Goal: Transaction & Acquisition: Purchase product/service

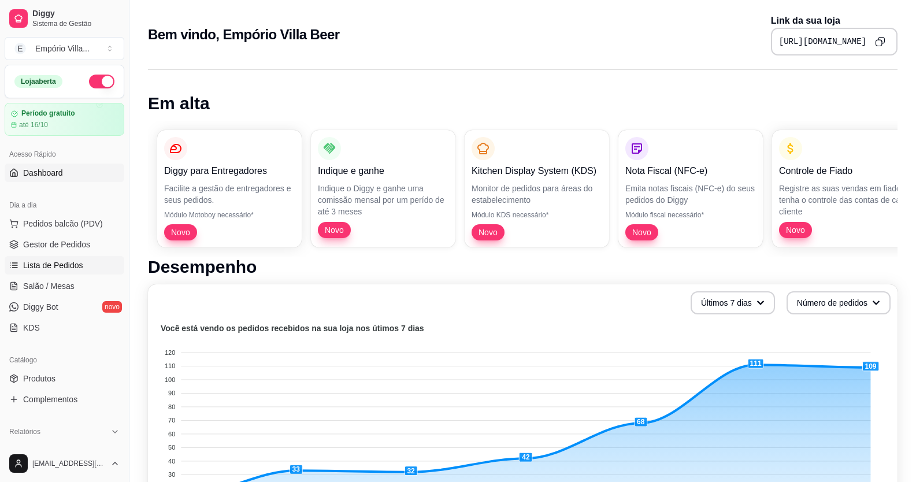
click at [54, 268] on span "Lista de Pedidos" at bounding box center [53, 265] width 60 height 12
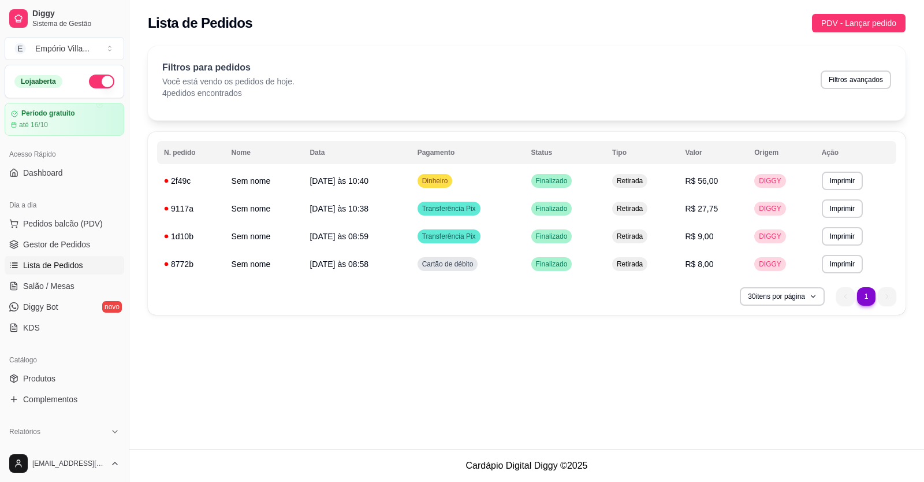
click at [5, 256] on link "Lista de Pedidos" at bounding box center [65, 265] width 120 height 18
click at [17, 365] on div "Catálogo" at bounding box center [65, 360] width 120 height 18
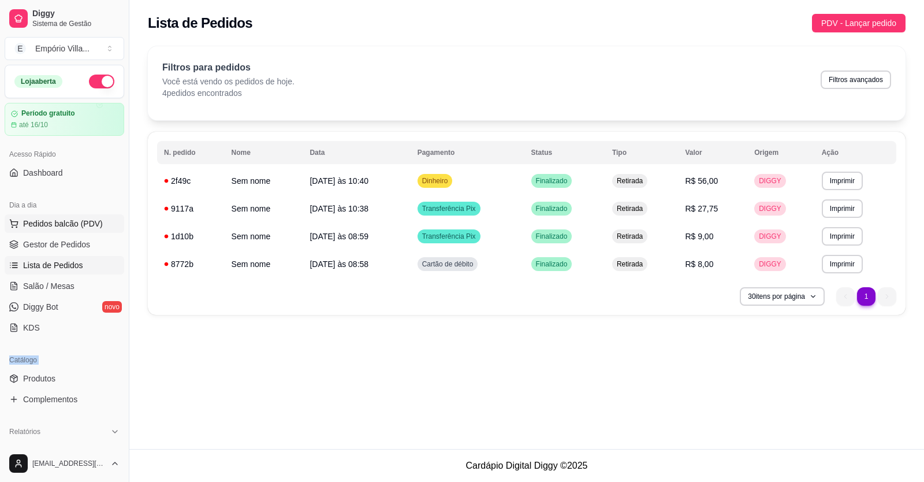
click at [70, 227] on span "Pedidos balcão (PDV)" at bounding box center [63, 224] width 80 height 12
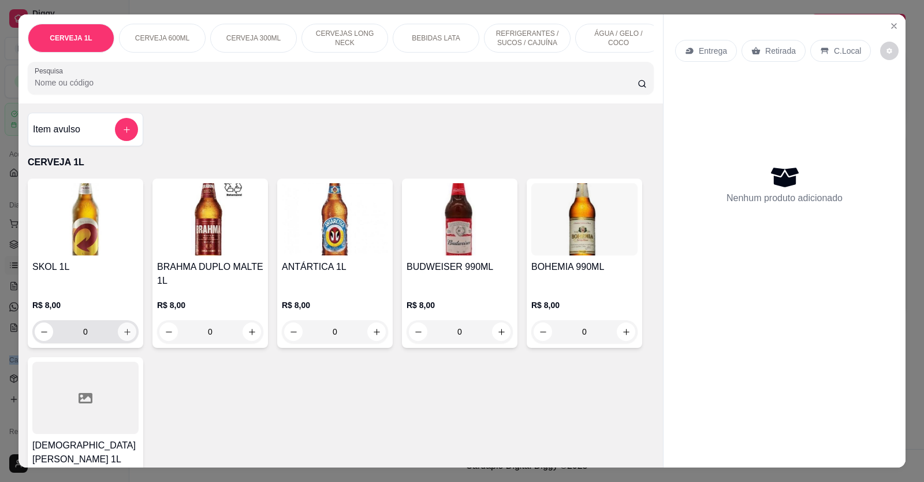
click at [118, 339] on button "increase-product-quantity" at bounding box center [127, 331] width 18 height 18
type input "1"
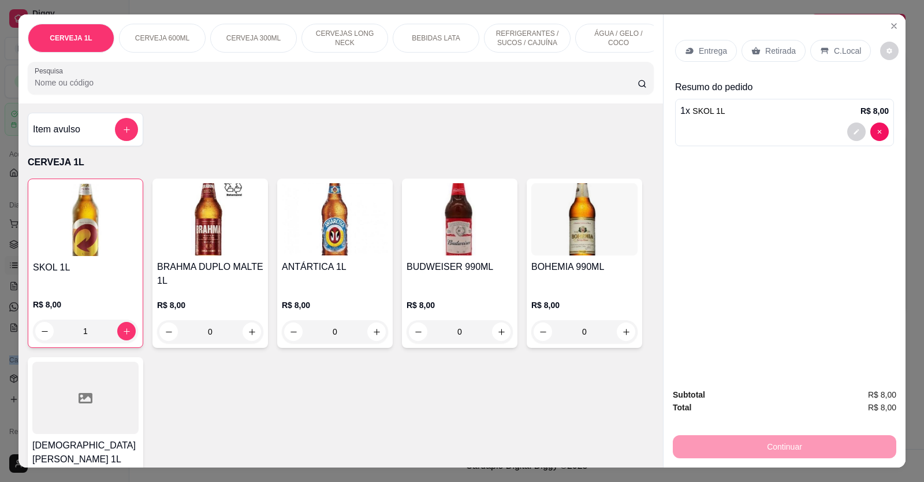
click at [771, 51] on p "Retirada" at bounding box center [781, 51] width 31 height 12
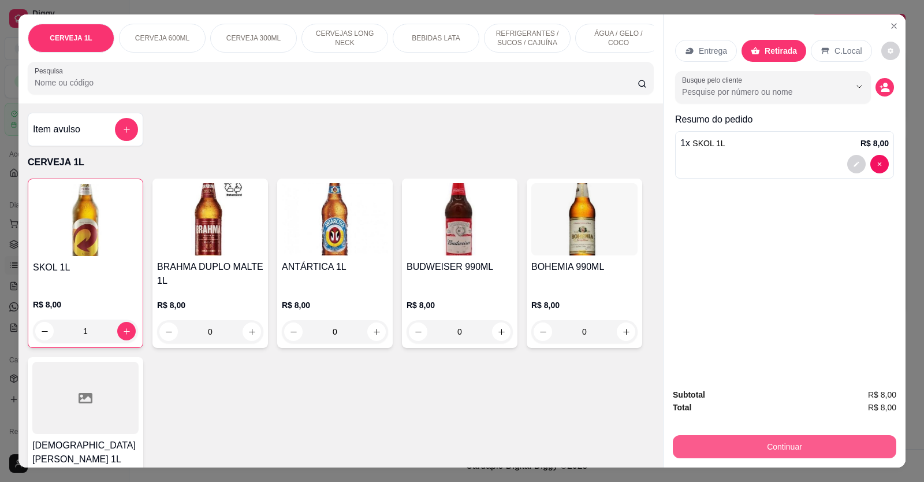
click at [760, 445] on button "Continuar" at bounding box center [785, 446] width 224 height 23
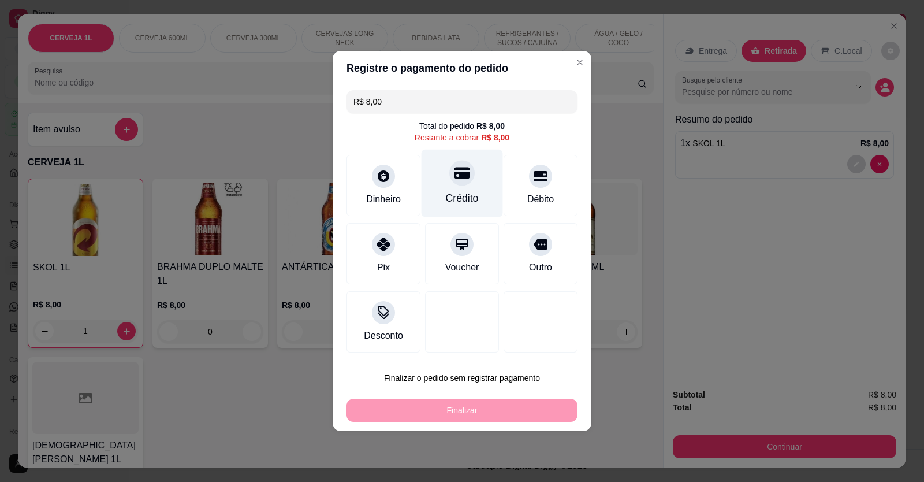
click at [446, 199] on div "Crédito" at bounding box center [462, 198] width 33 height 15
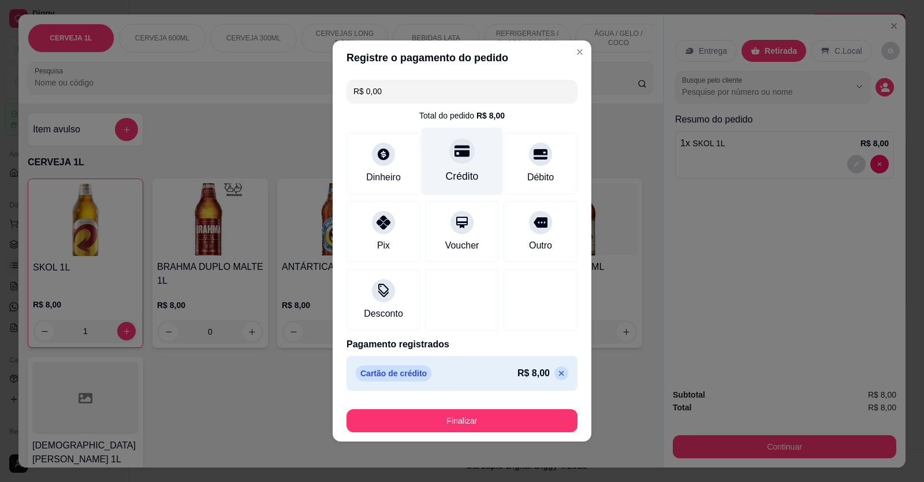
type input "R$ 0,00"
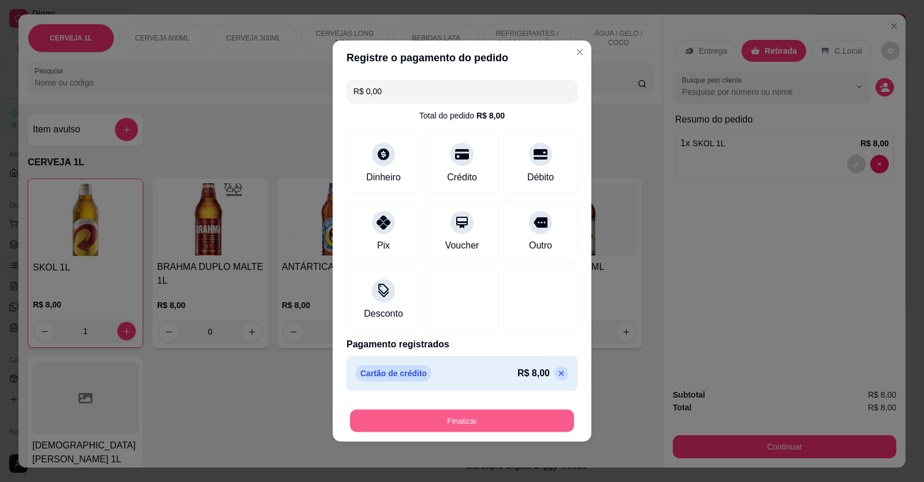
click at [481, 426] on button "Finalizar" at bounding box center [462, 421] width 224 height 23
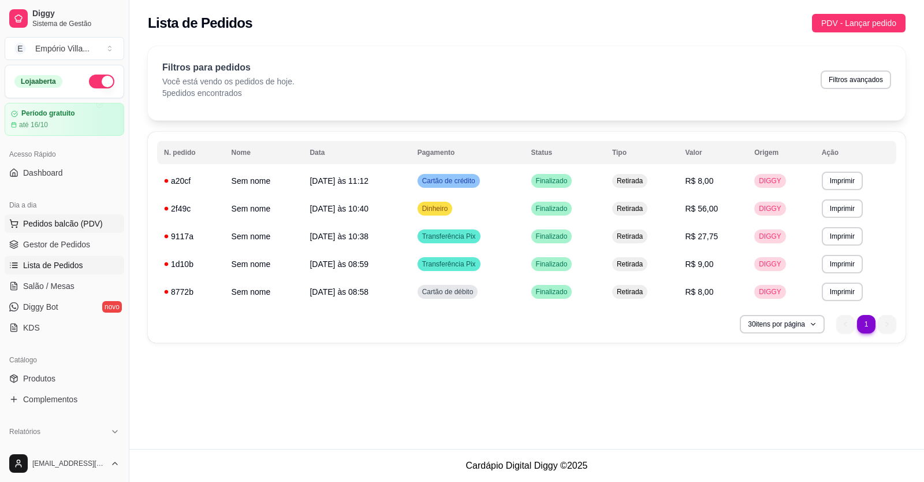
click at [62, 224] on span "Pedidos balcão (PDV)" at bounding box center [63, 224] width 80 height 12
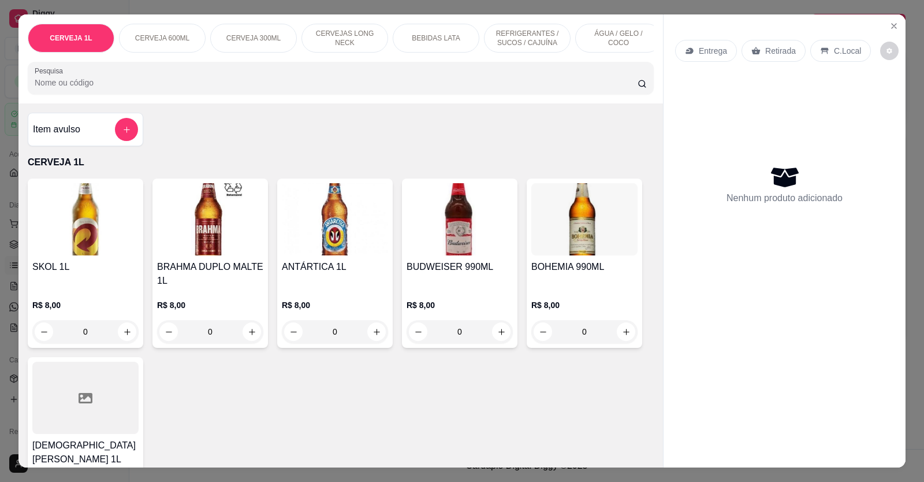
click at [123, 336] on icon "increase-product-quantity" at bounding box center [127, 332] width 9 height 9
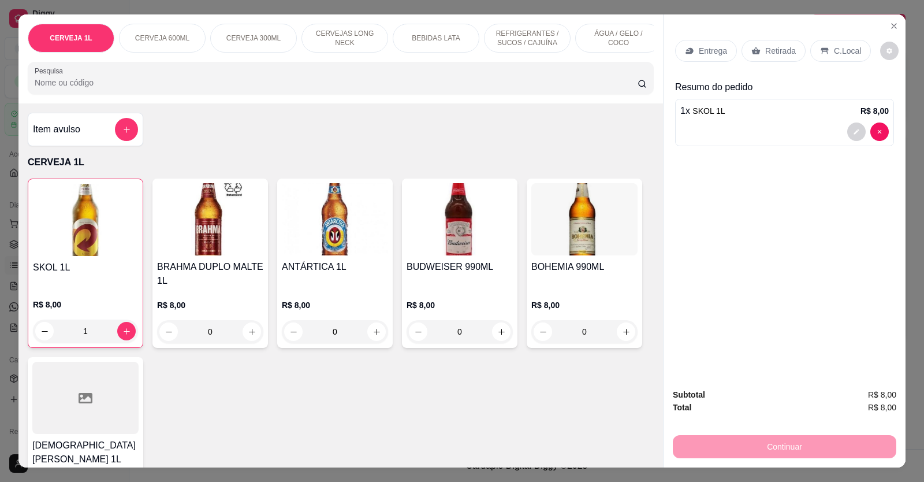
type input "1"
click at [774, 44] on div "Retirada" at bounding box center [774, 51] width 64 height 22
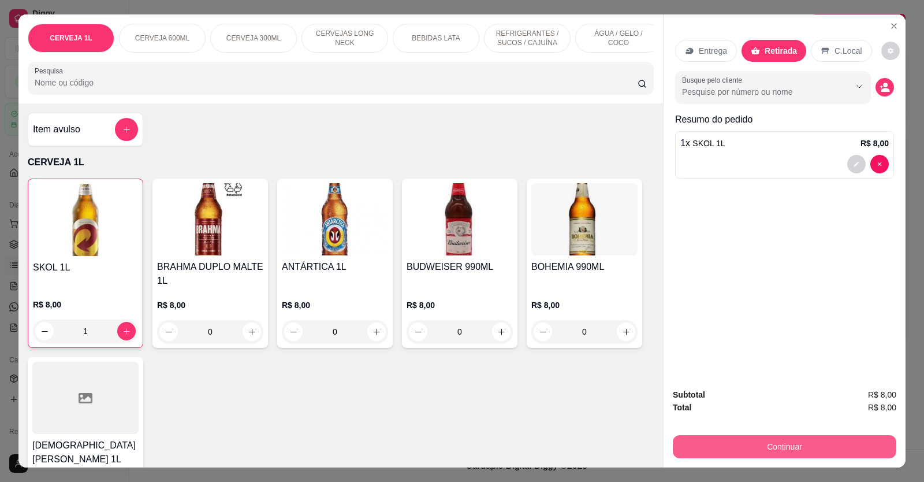
click at [816, 438] on button "Continuar" at bounding box center [785, 446] width 224 height 23
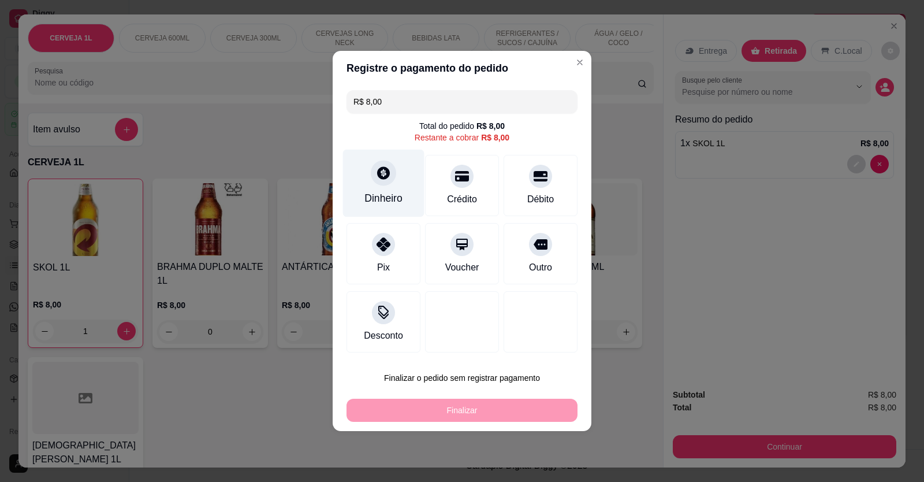
click at [370, 209] on div "Dinheiro" at bounding box center [383, 184] width 81 height 68
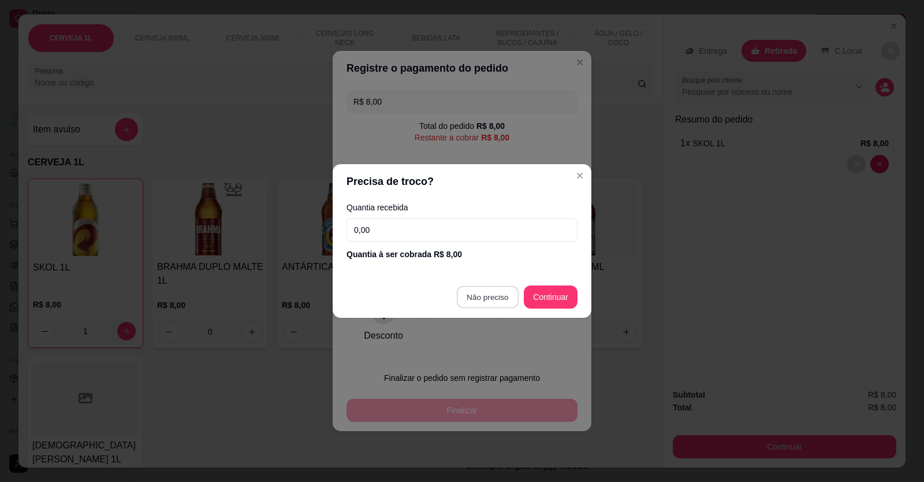
type input "R$ 0,00"
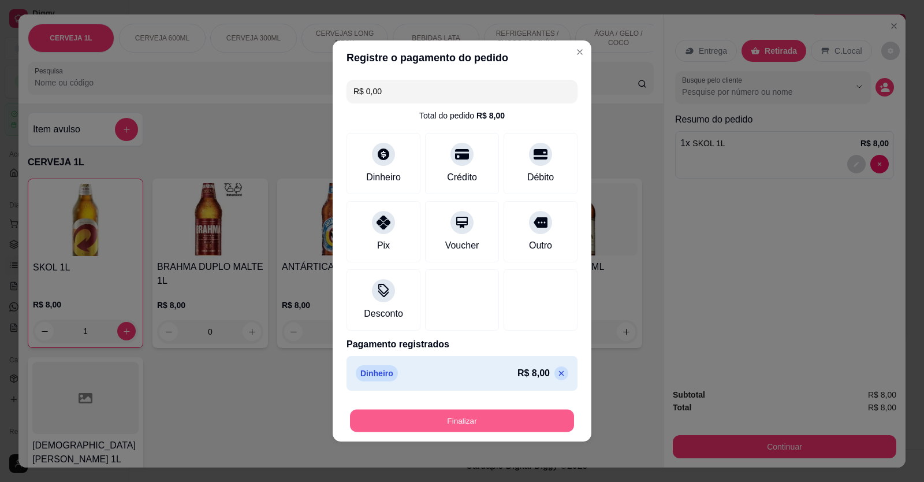
click at [478, 419] on button "Finalizar" at bounding box center [462, 421] width 224 height 23
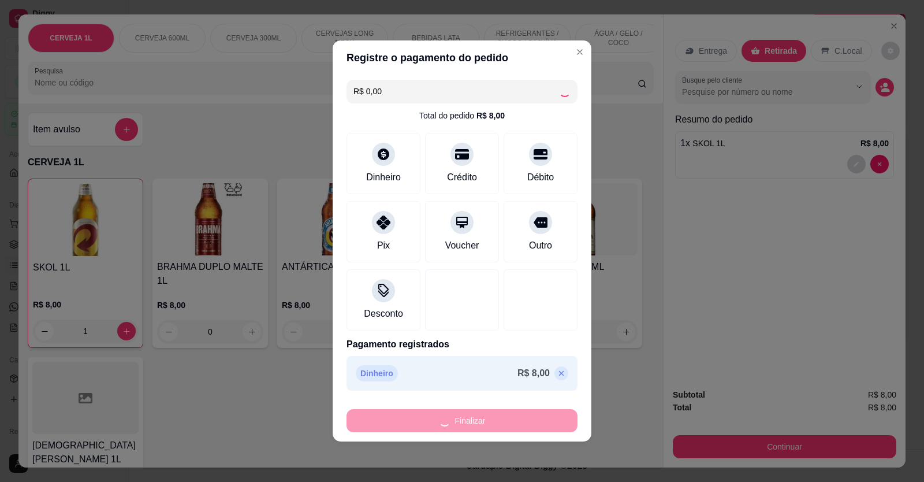
type input "0"
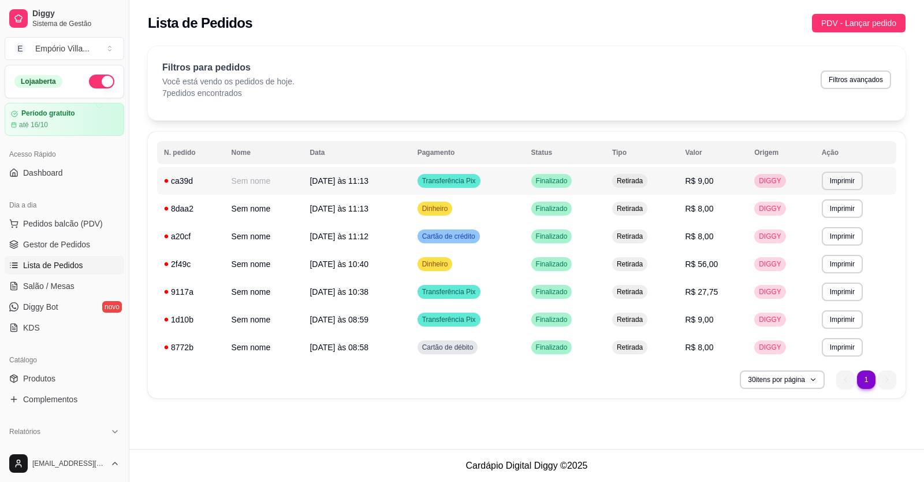
click at [375, 183] on td "[DATE] às 11:13" at bounding box center [356, 181] width 107 height 28
click at [124, 214] on button "Toggle Sidebar" at bounding box center [128, 241] width 9 height 482
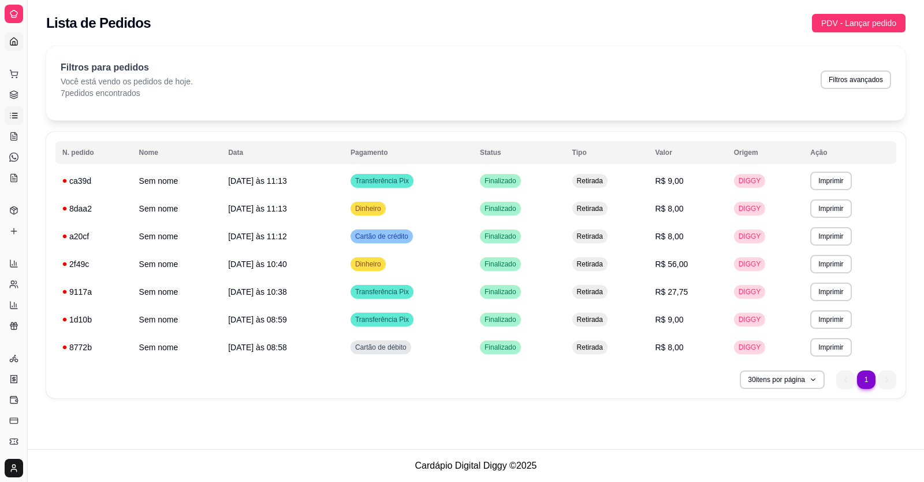
click at [6, 42] on link "Dashboard" at bounding box center [14, 41] width 18 height 18
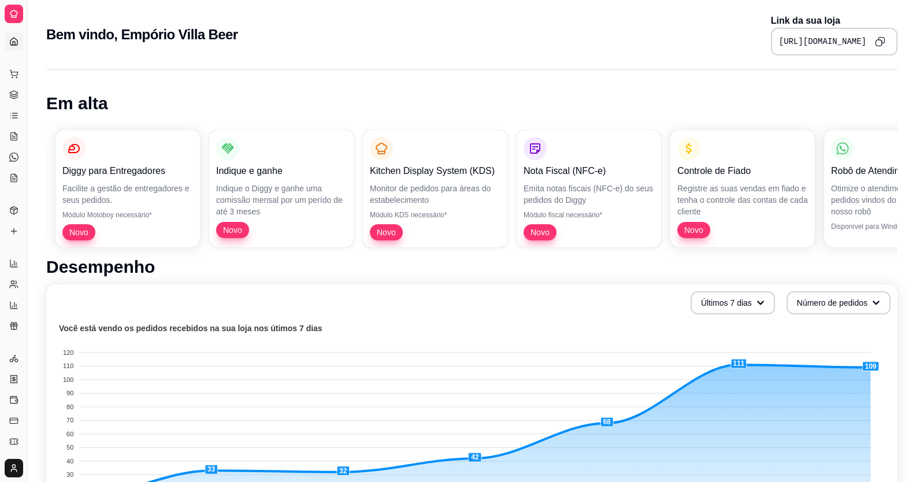
click at [8, 10] on div at bounding box center [14, 14] width 18 height 18
click at [13, 287] on icon at bounding box center [13, 284] width 9 height 9
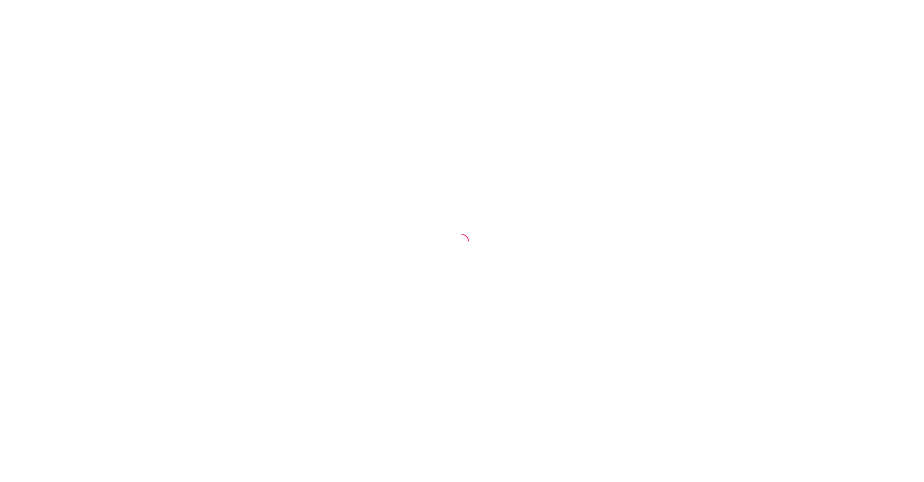
select select "30"
select select "HIGHEST_TOTAL_SPENT_WITH_ORDERS"
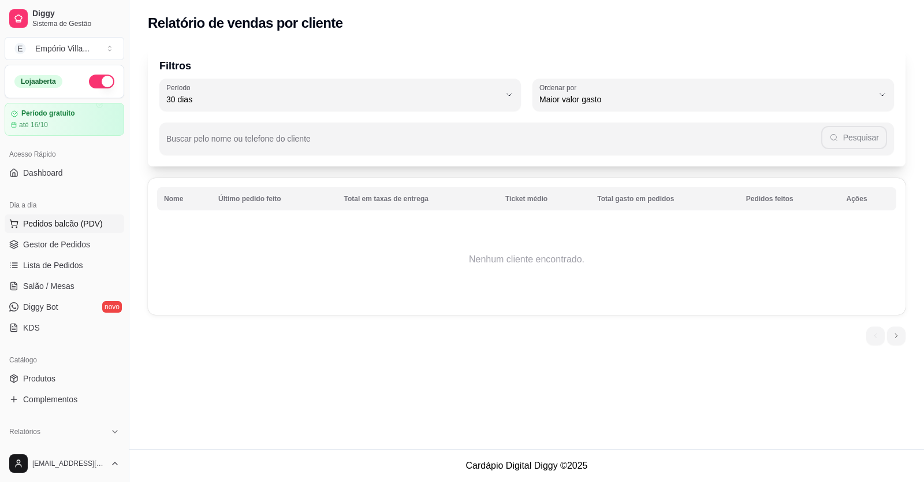
click at [50, 225] on span "Pedidos balcão (PDV)" at bounding box center [63, 224] width 80 height 12
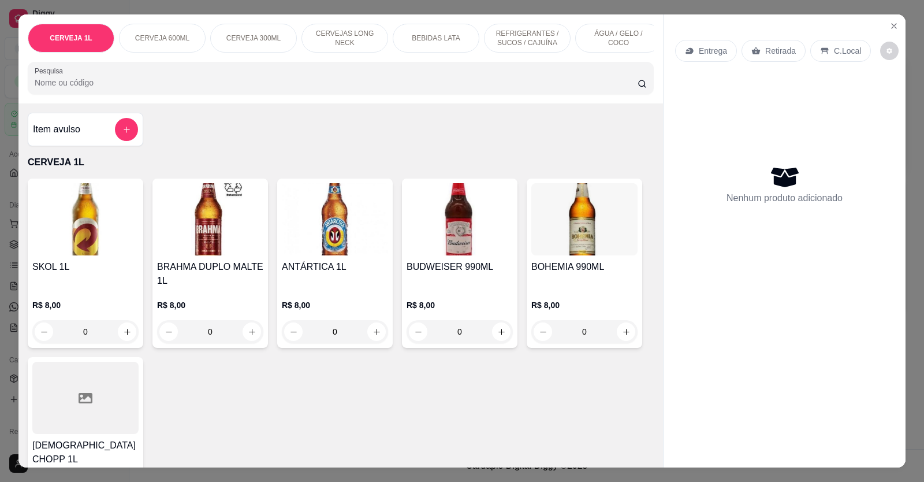
scroll to position [116, 0]
click at [374, 336] on icon "increase-product-quantity" at bounding box center [377, 332] width 9 height 9
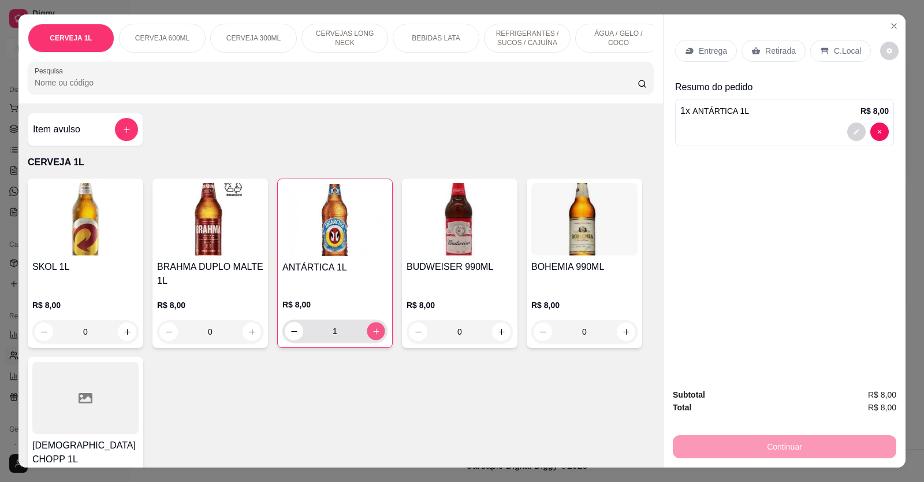
click at [374, 336] on icon "increase-product-quantity" at bounding box center [376, 331] width 9 height 9
type input "2"
click at [770, 40] on div "Retirada" at bounding box center [774, 51] width 64 height 22
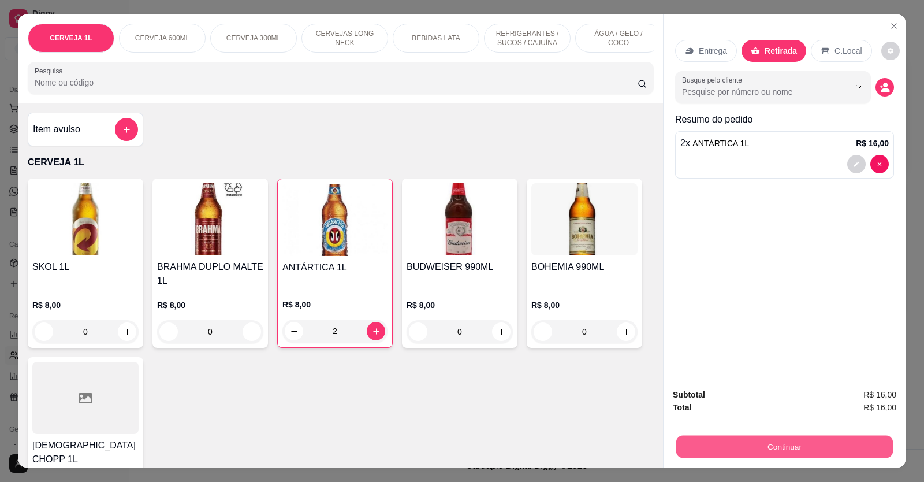
click at [791, 439] on button "Continuar" at bounding box center [785, 447] width 217 height 23
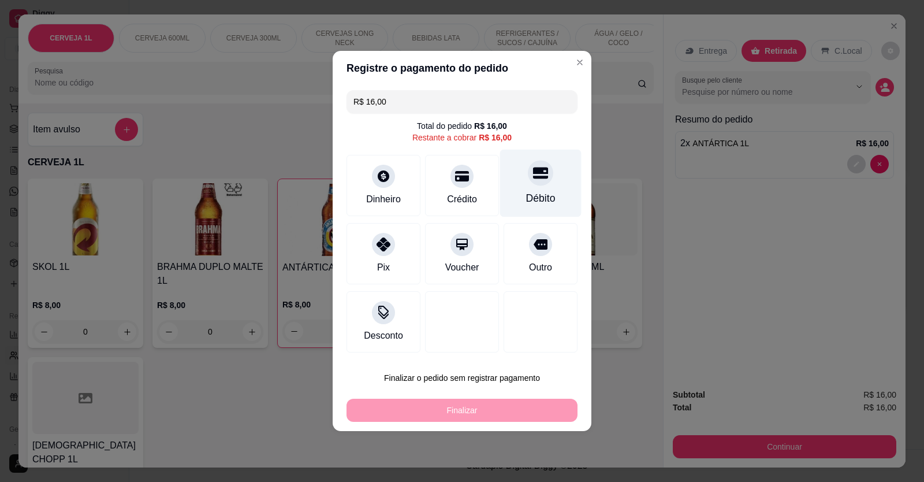
click at [526, 198] on div "Débito" at bounding box center [540, 198] width 29 height 15
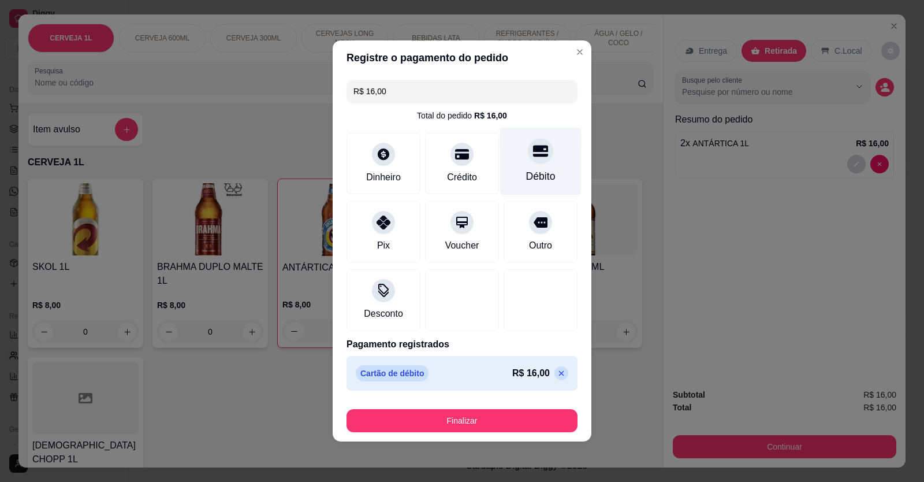
type input "R$ 0,00"
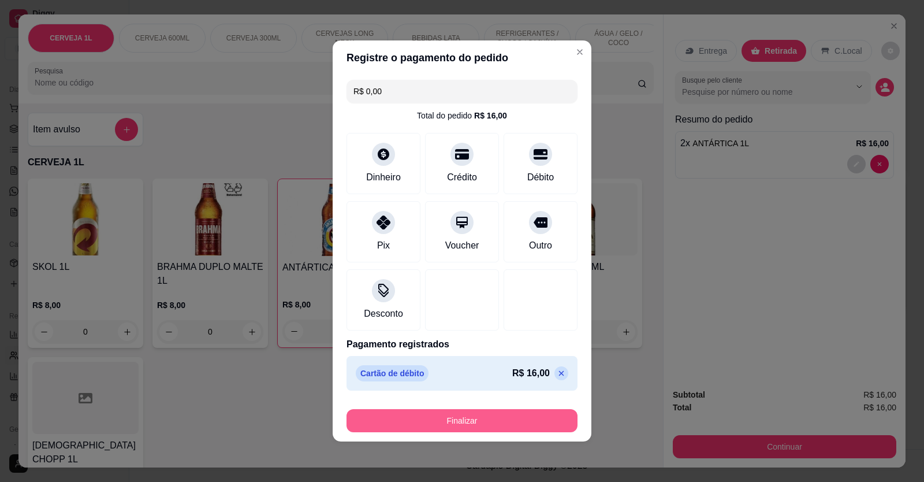
click at [477, 422] on button "Finalizar" at bounding box center [462, 420] width 231 height 23
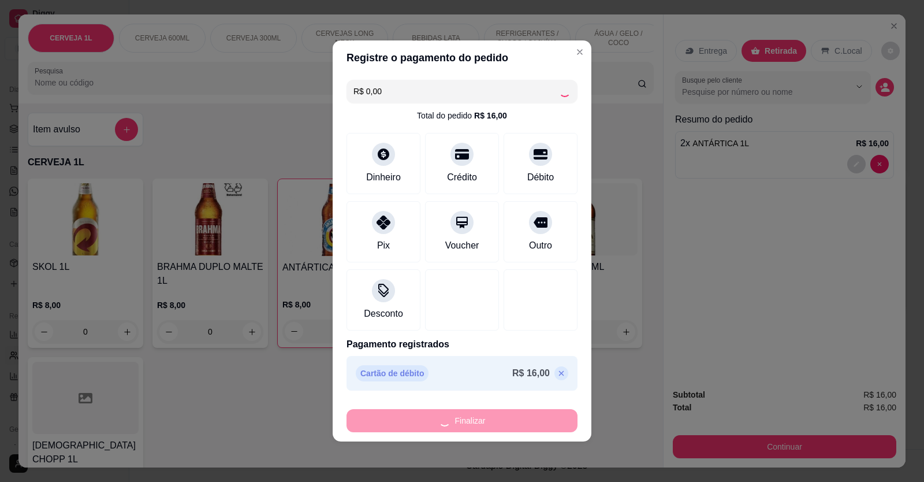
type input "0"
